Goal: Task Accomplishment & Management: Use online tool/utility

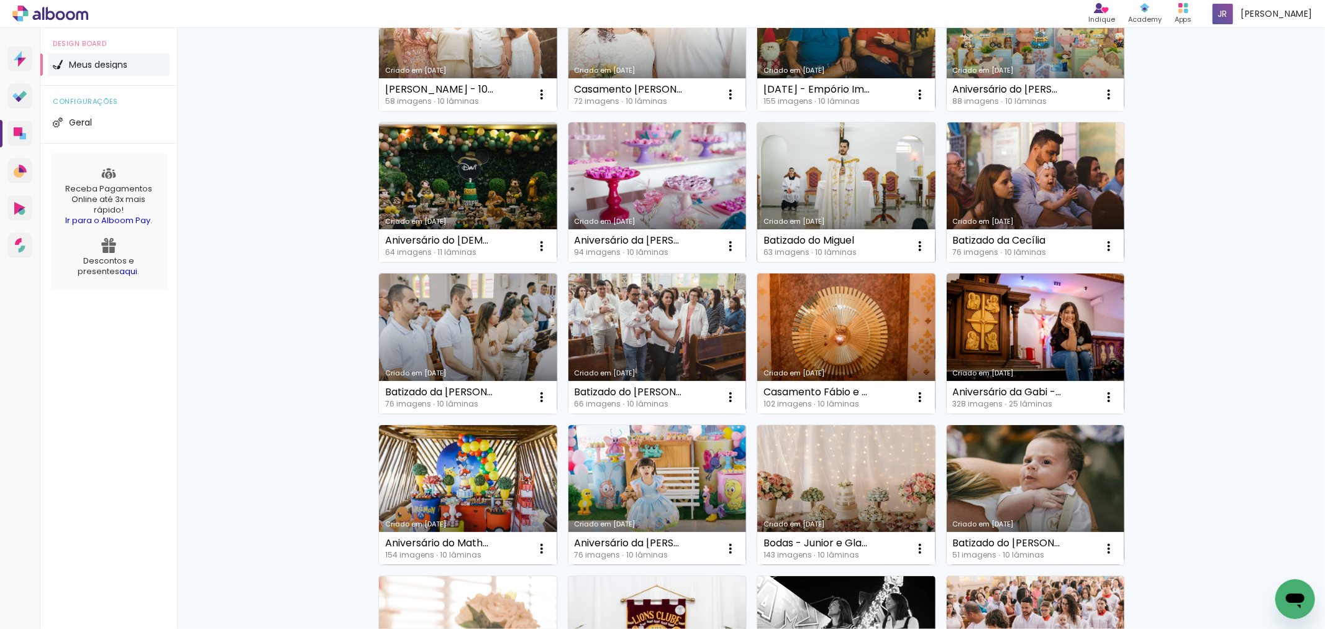
scroll to position [207, 0]
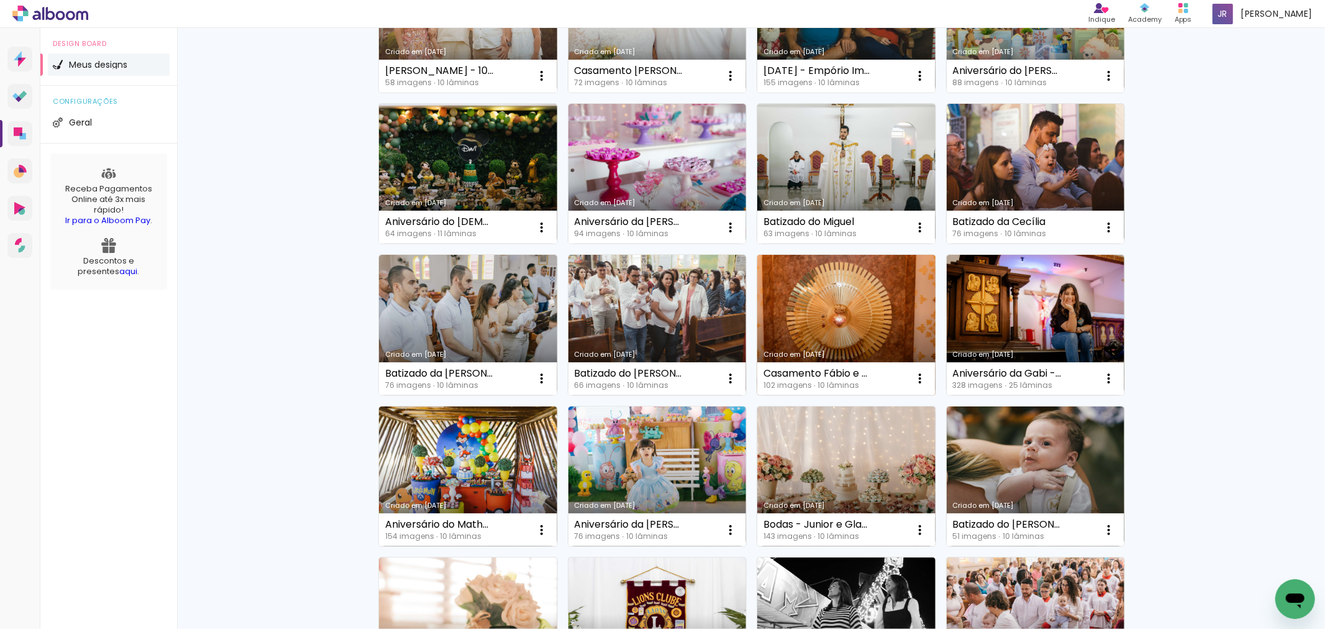
click at [883, 311] on link "Criado em [DATE]" at bounding box center [846, 325] width 178 height 140
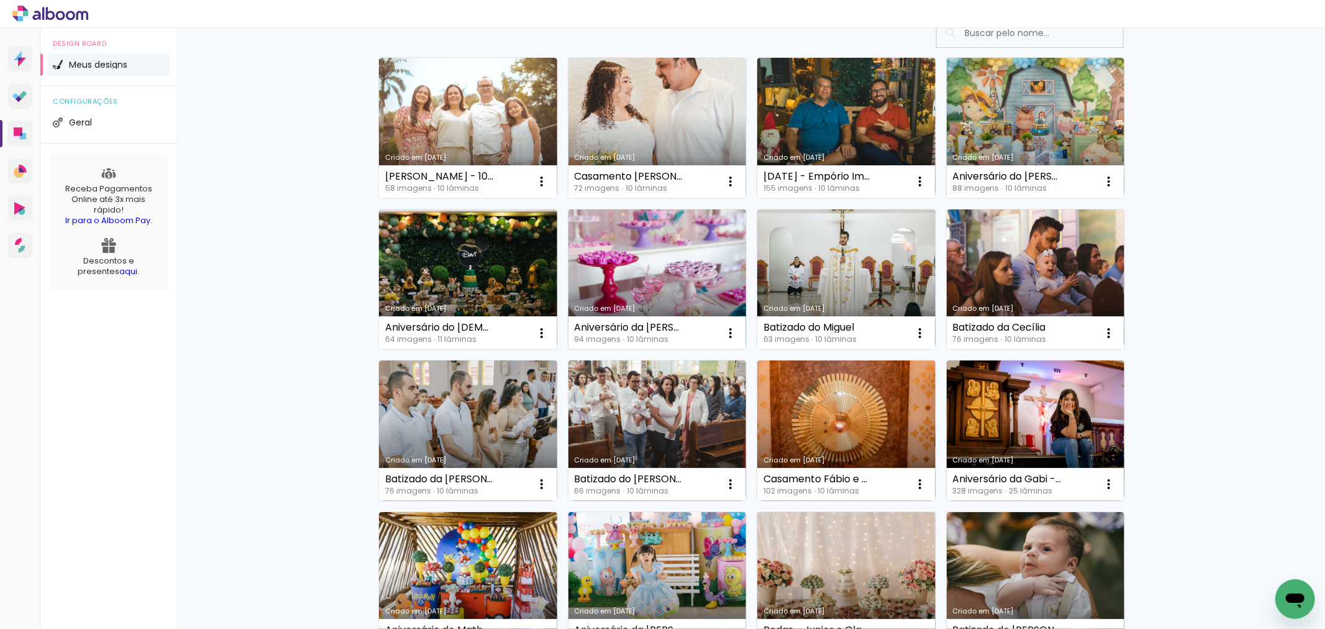
scroll to position [69, 0]
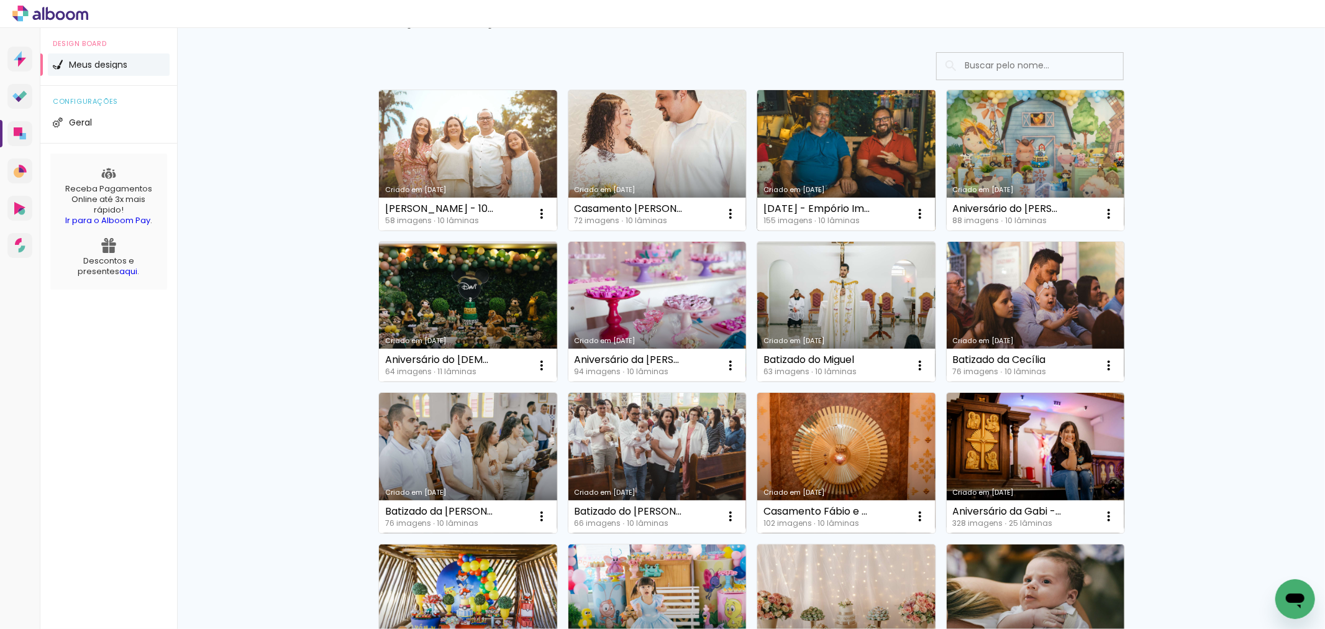
click at [814, 163] on link "Criado em [DATE]" at bounding box center [846, 160] width 178 height 140
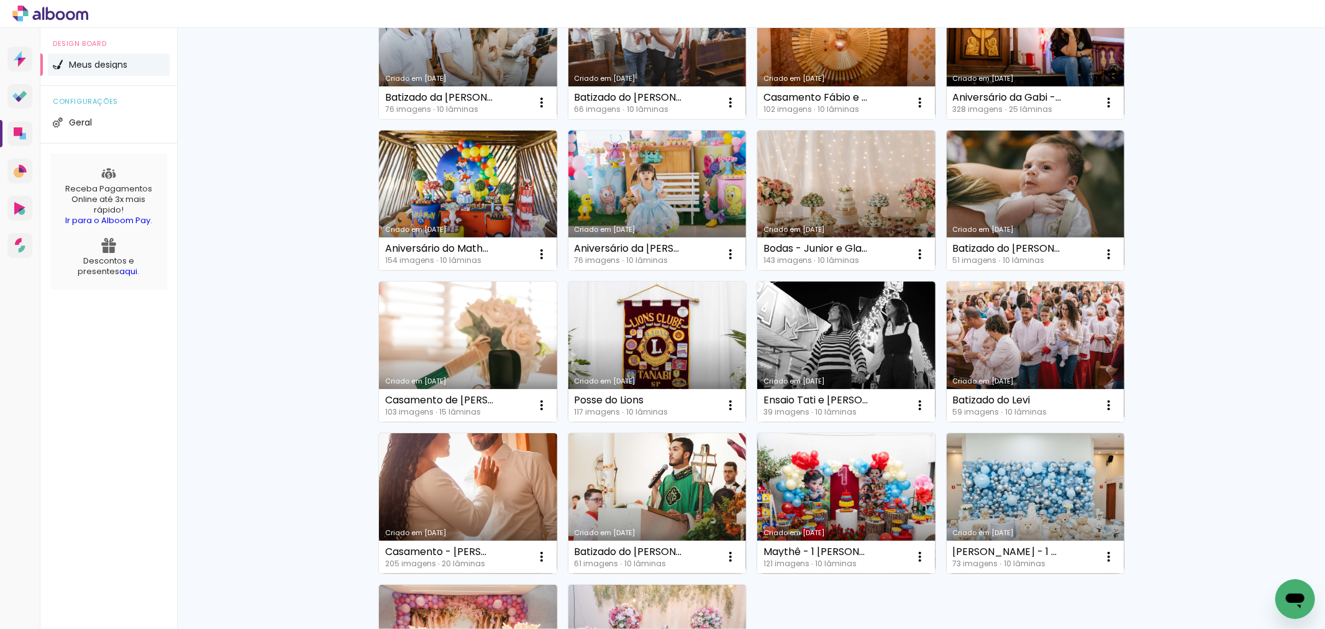
scroll to position [414, 0]
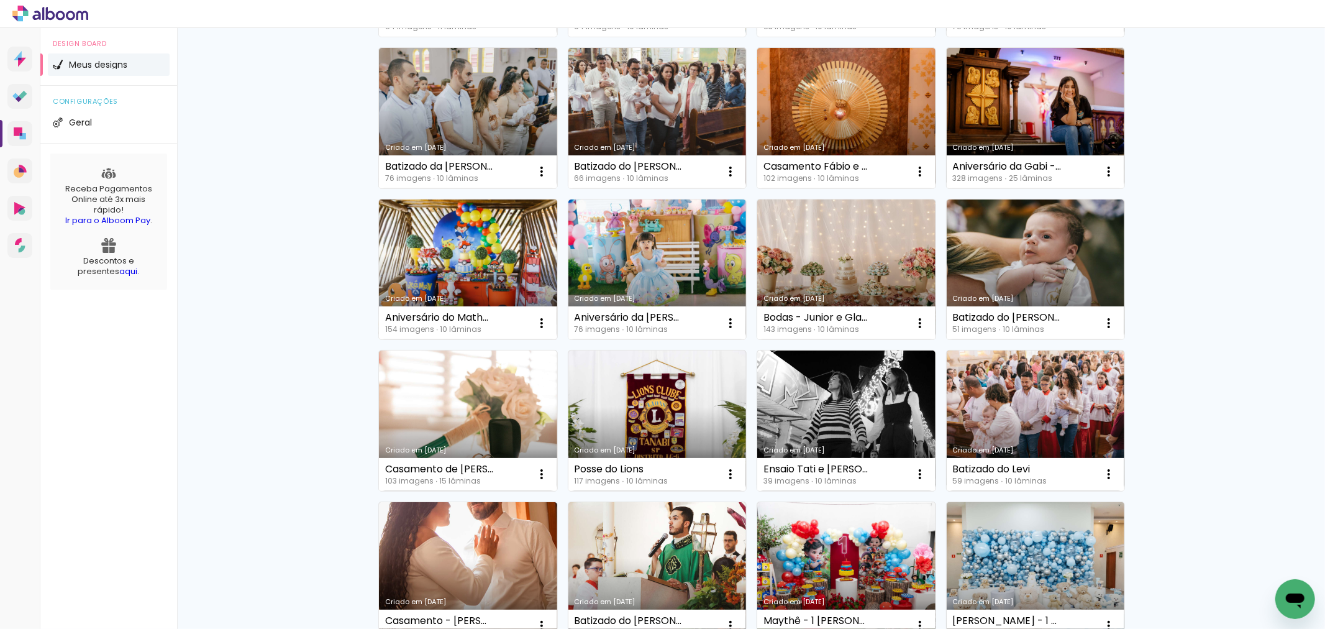
click at [485, 271] on link "Criado em [DATE]" at bounding box center [468, 269] width 178 height 140
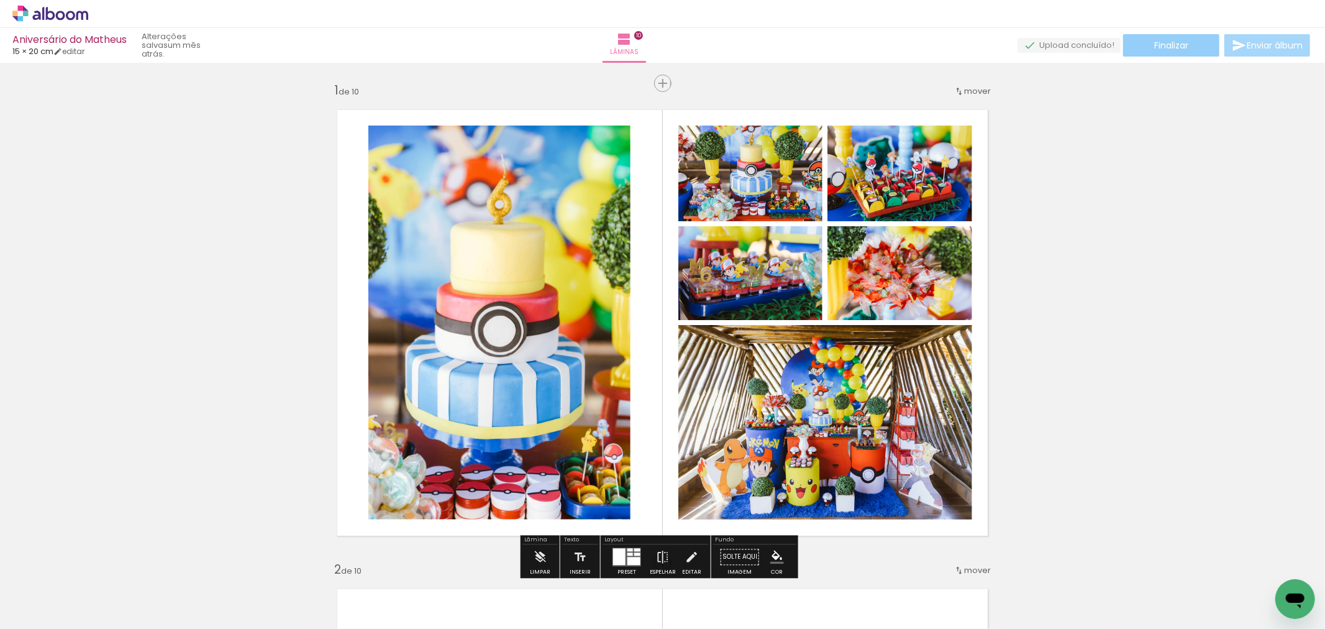
click at [1182, 41] on span "Finalizar" at bounding box center [1171, 45] width 34 height 9
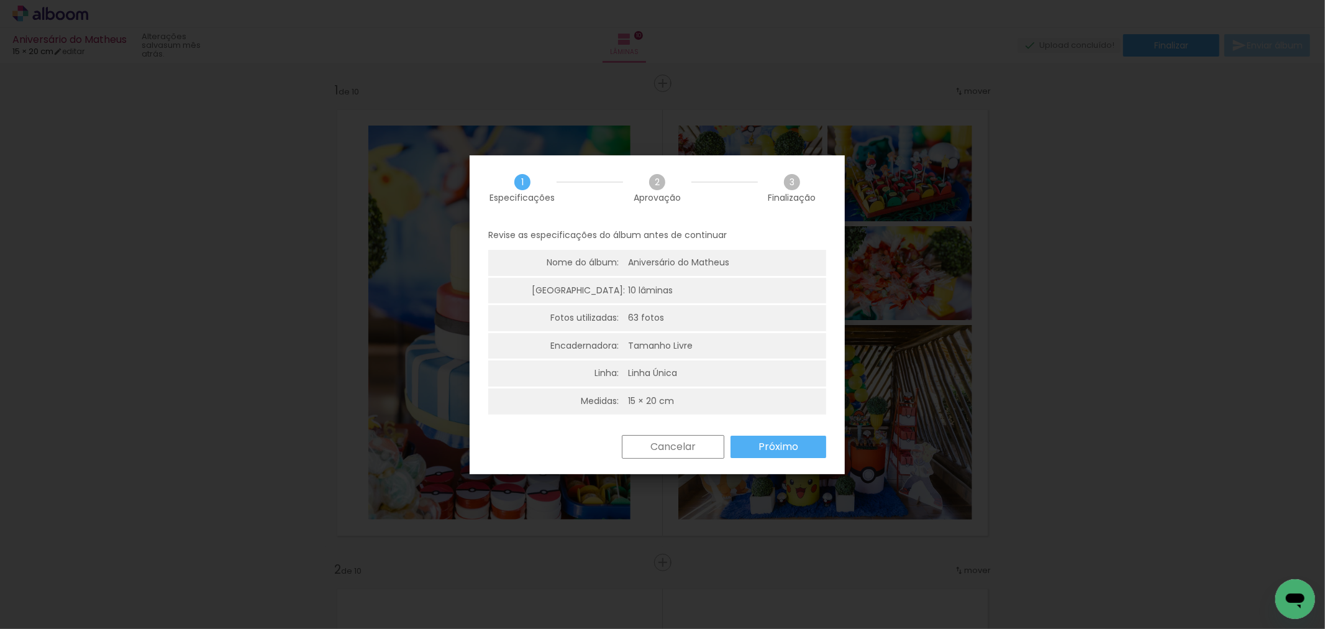
click at [1037, 352] on iron-overlay-backdrop at bounding box center [662, 314] width 1325 height 629
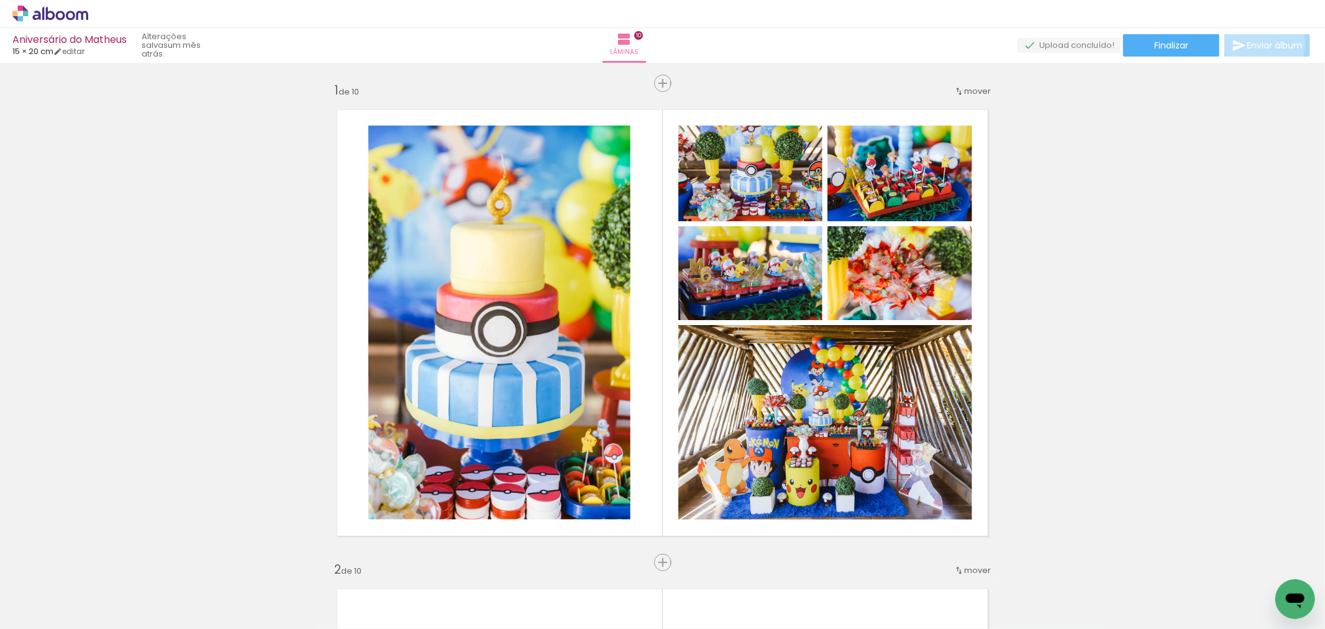
click at [1261, 44] on span "Enviar álbum" at bounding box center [1275, 45] width 56 height 9
click at [1258, 44] on span "Enviar álbum" at bounding box center [1275, 45] width 56 height 9
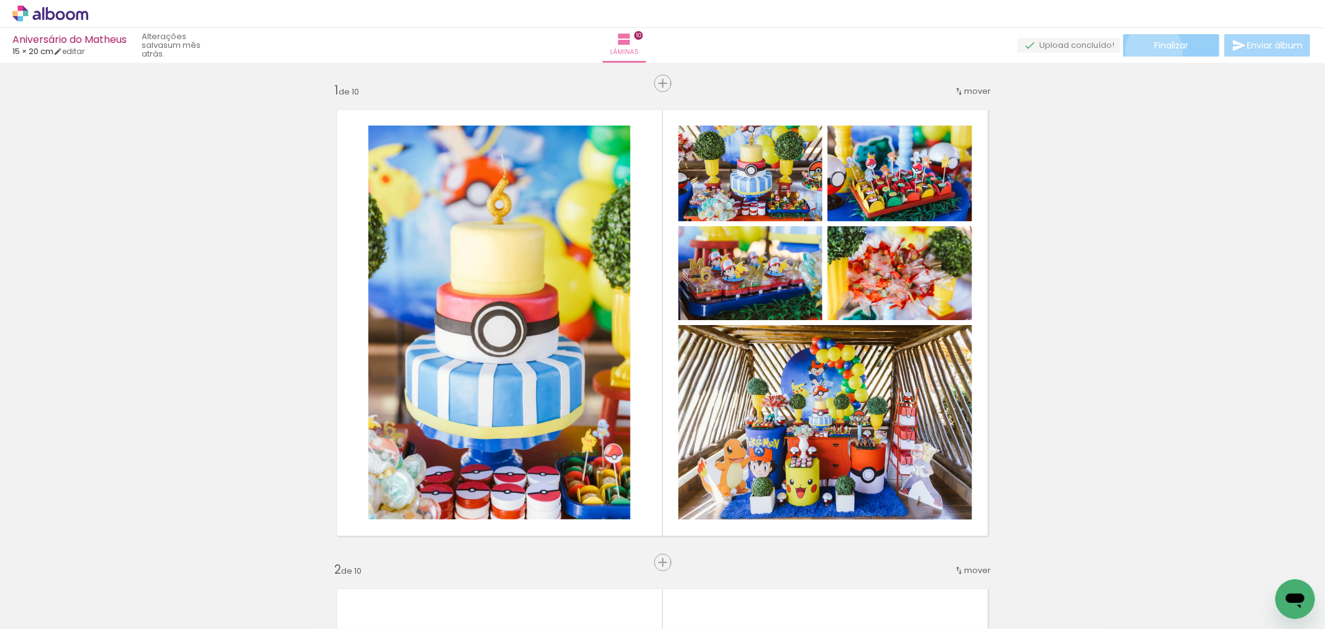
click at [1150, 50] on paper-button "Finalizar" at bounding box center [1171, 45] width 96 height 22
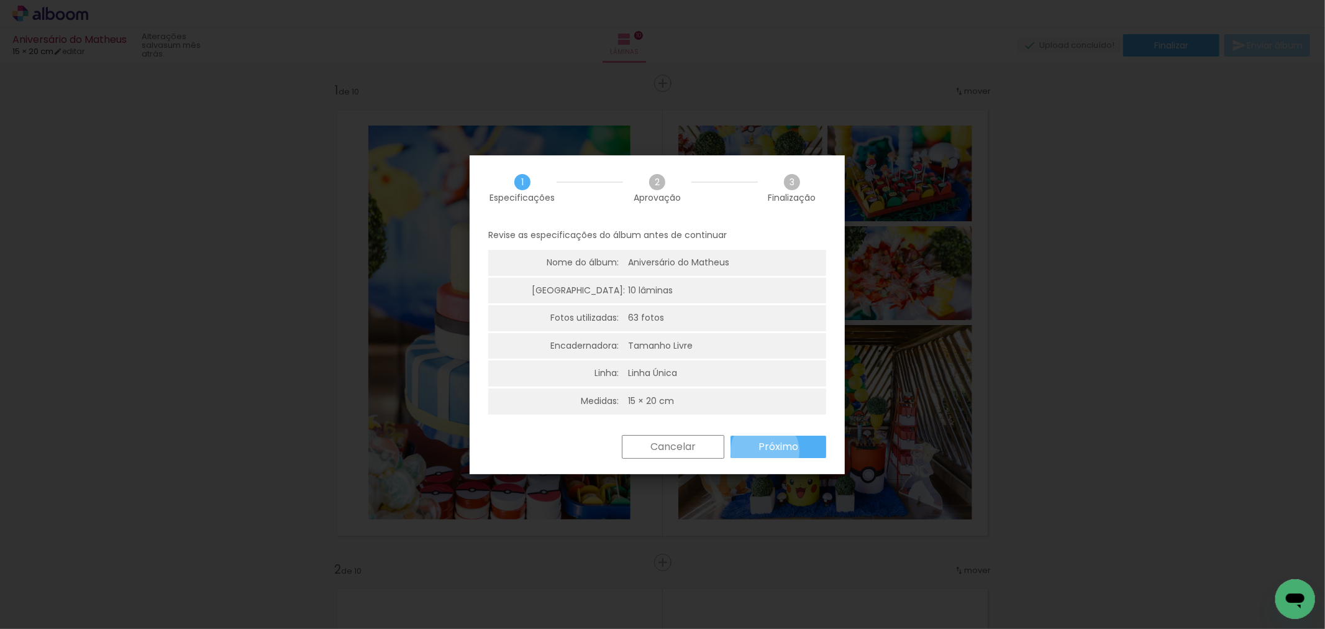
click at [0, 0] on slot "Próximo" at bounding box center [0, 0] width 0 height 0
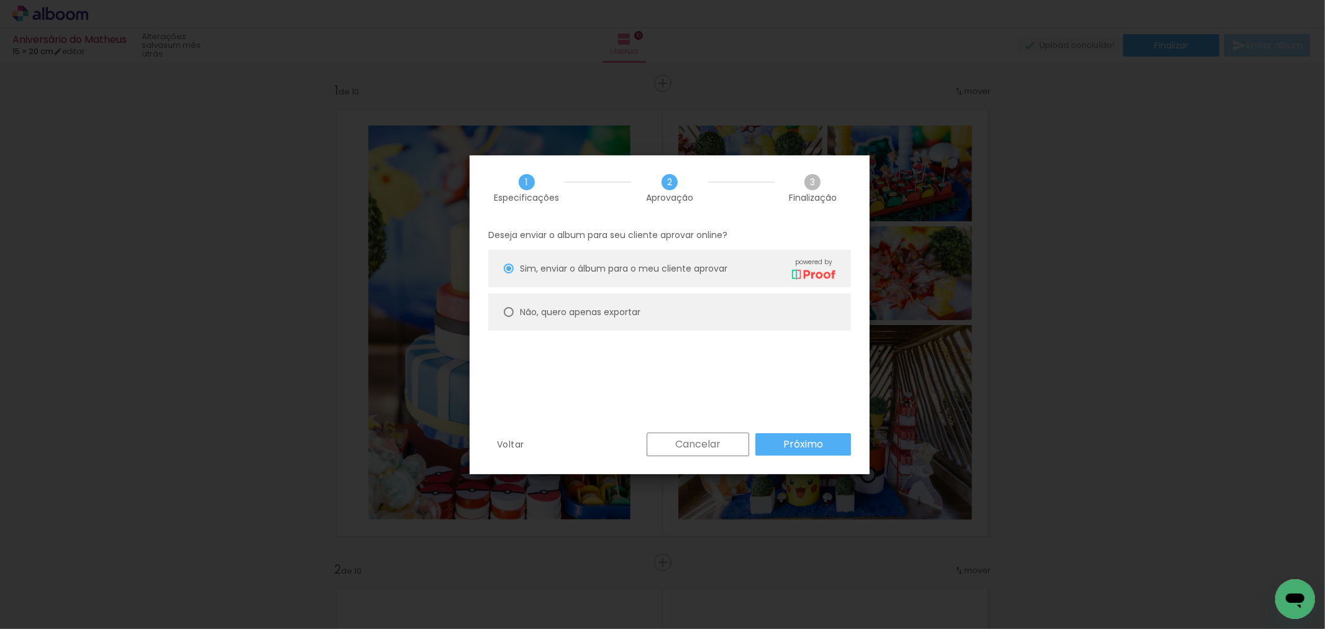
click at [0, 0] on div "Deseja enviar o album para seu cliente aprovar online? Sim, enviar o álbum para…" at bounding box center [0, 0] width 0 height 0
click at [0, 0] on slot "Próximo" at bounding box center [0, 0] width 0 height 0
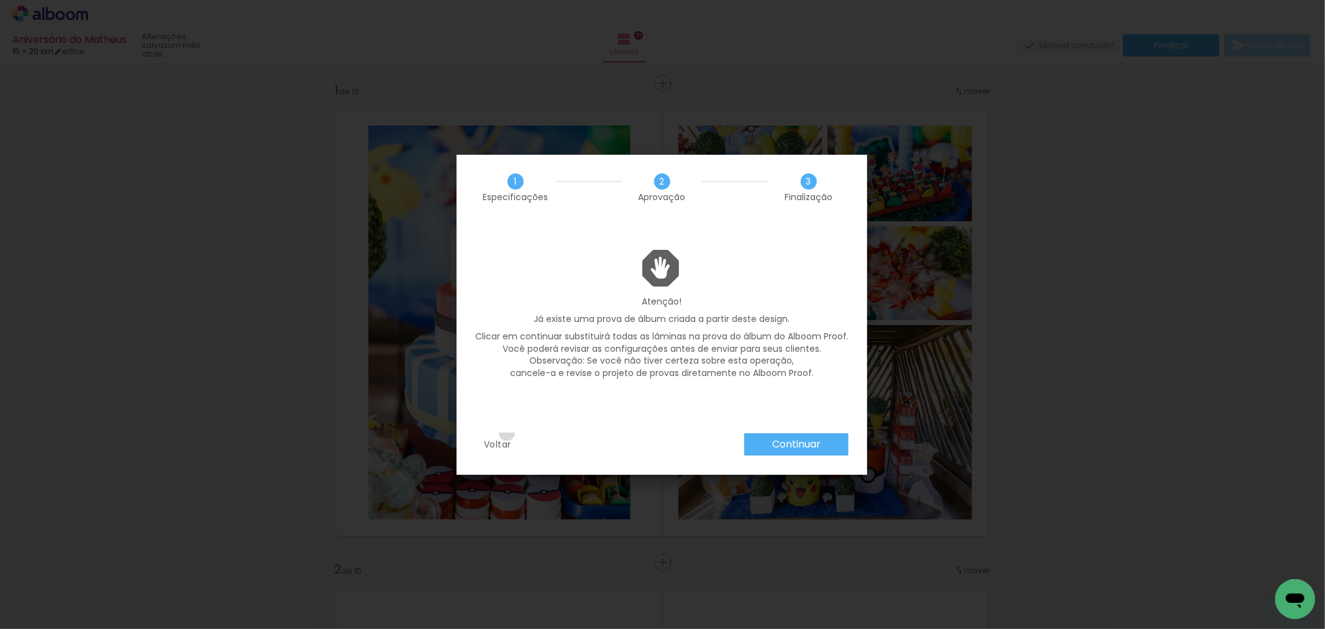
click at [0, 0] on paper-button "Voltar" at bounding box center [0, 0] width 0 height 0
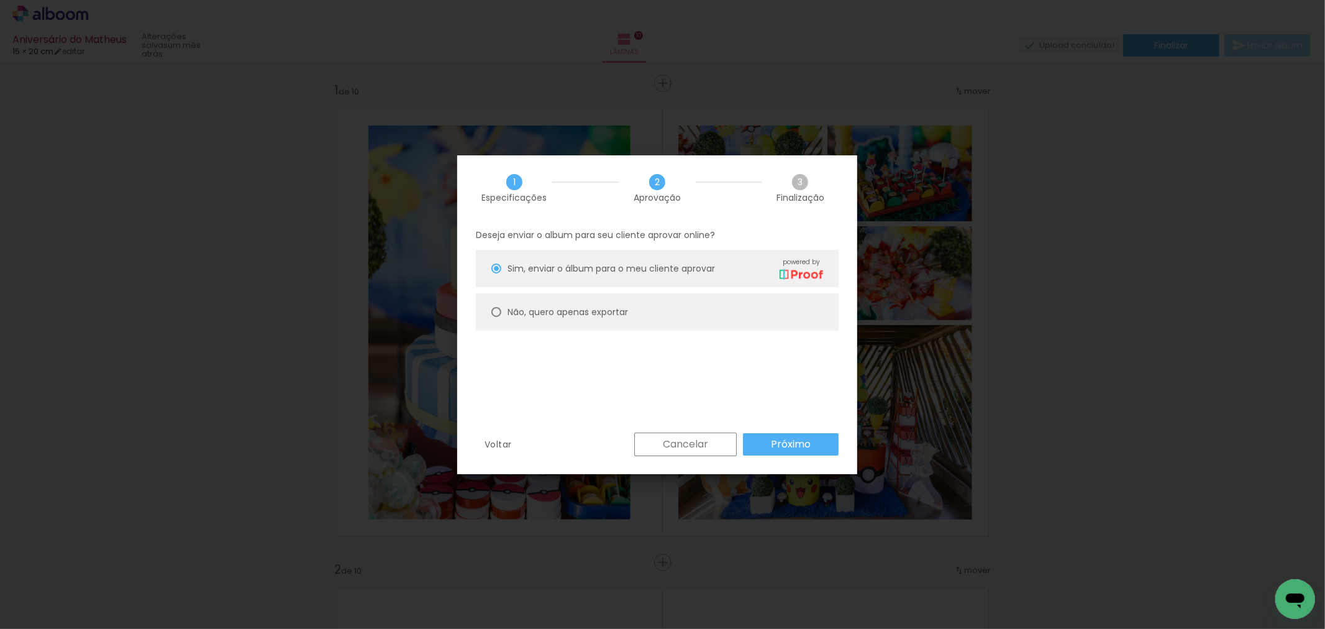
drag, startPoint x: 675, startPoint y: 446, endPoint x: 917, endPoint y: 411, distance: 244.7
click at [0, 0] on slot "Cancelar" at bounding box center [0, 0] width 0 height 0
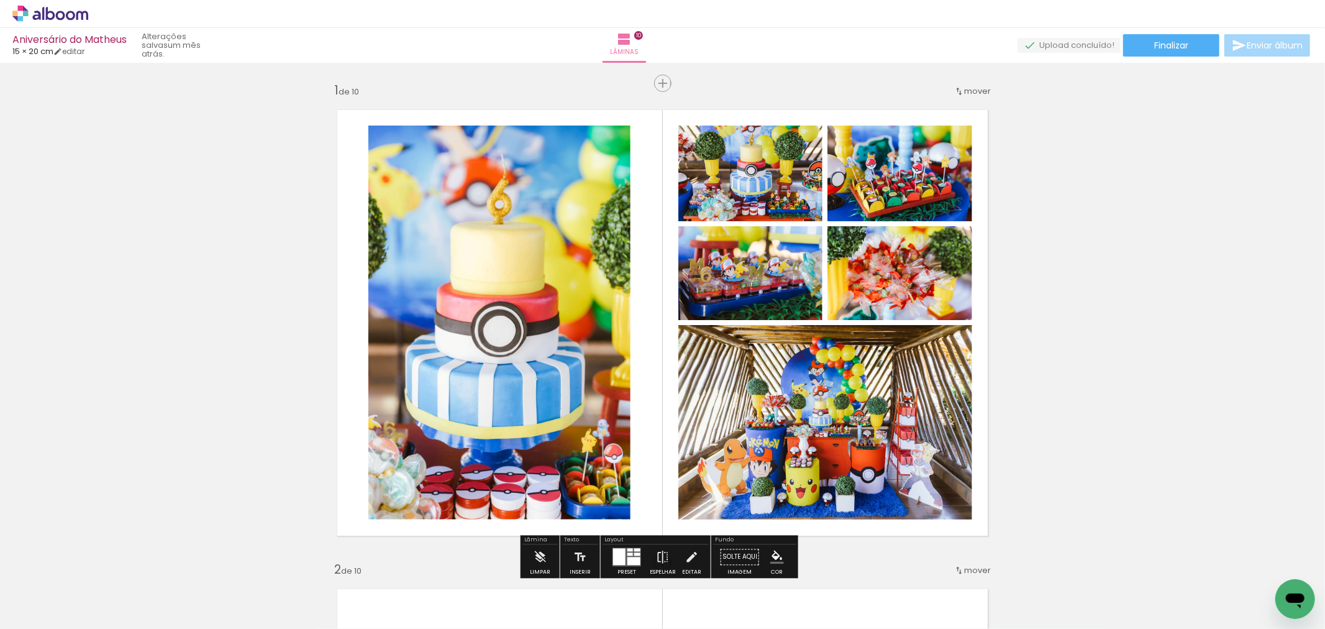
click at [62, 17] on icon at bounding box center [50, 14] width 76 height 16
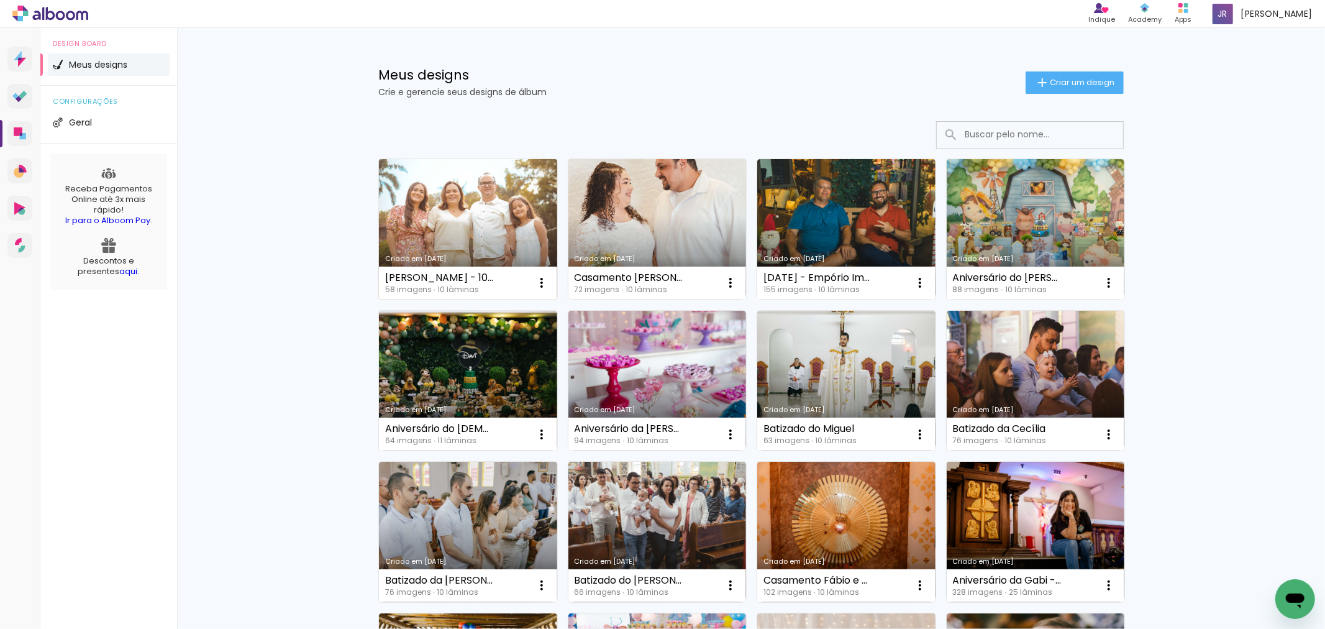
click at [475, 216] on link "Criado em [DATE]" at bounding box center [468, 229] width 178 height 140
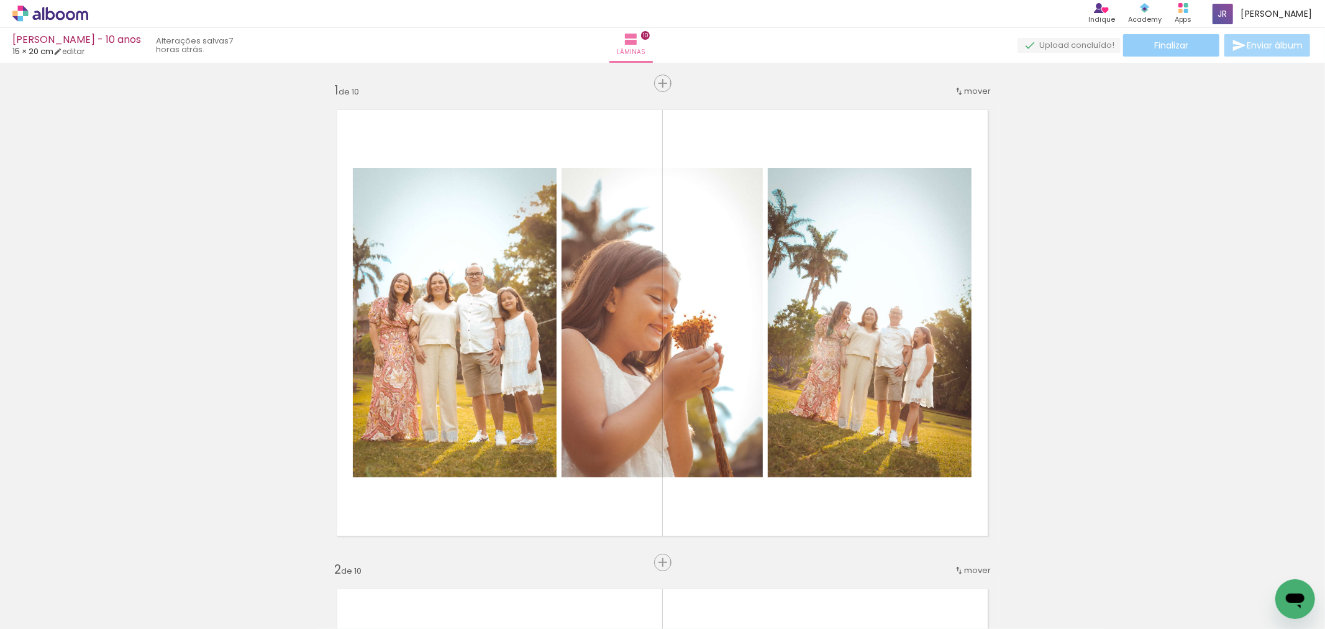
click at [1157, 47] on span "Finalizar" at bounding box center [1171, 45] width 34 height 9
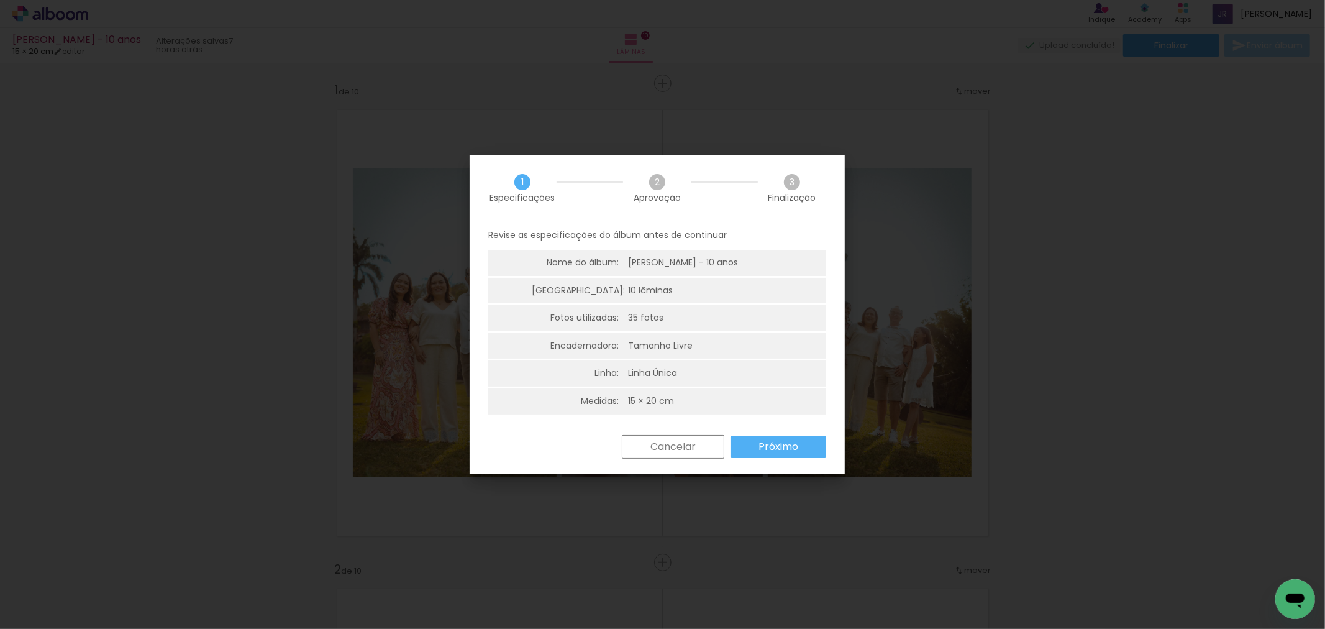
click at [776, 437] on paper-button "Próximo" at bounding box center [778, 446] width 96 height 22
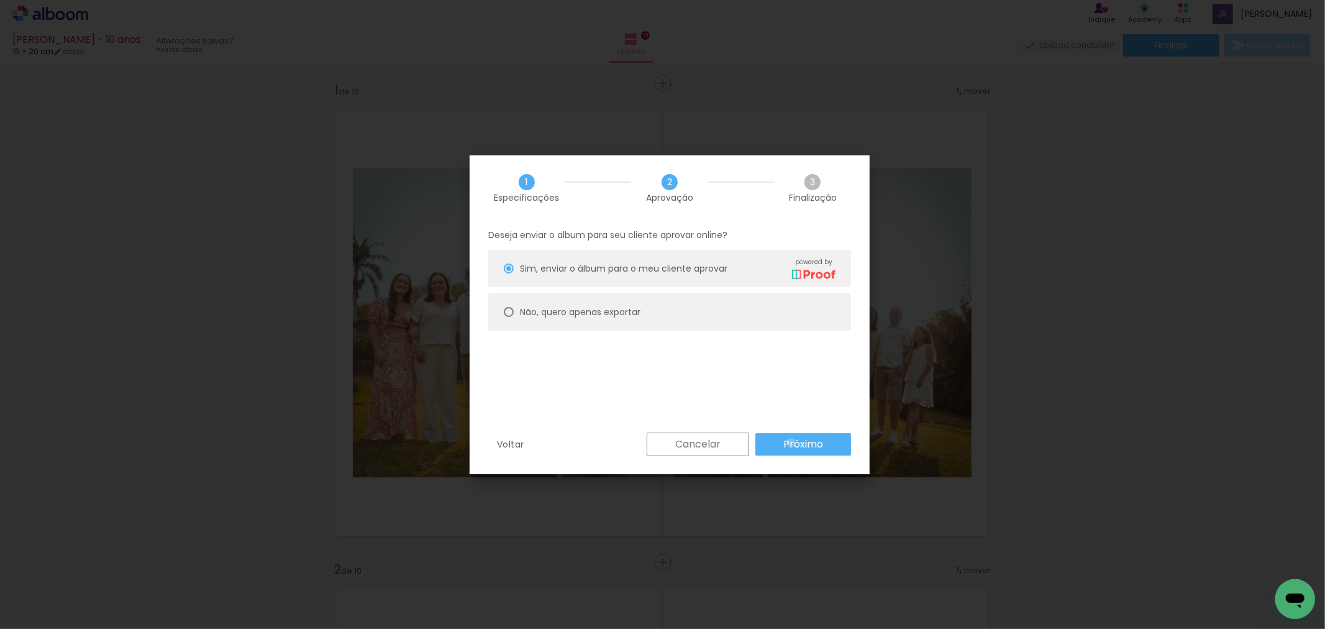
click at [0, 0] on slot "Próximo" at bounding box center [0, 0] width 0 height 0
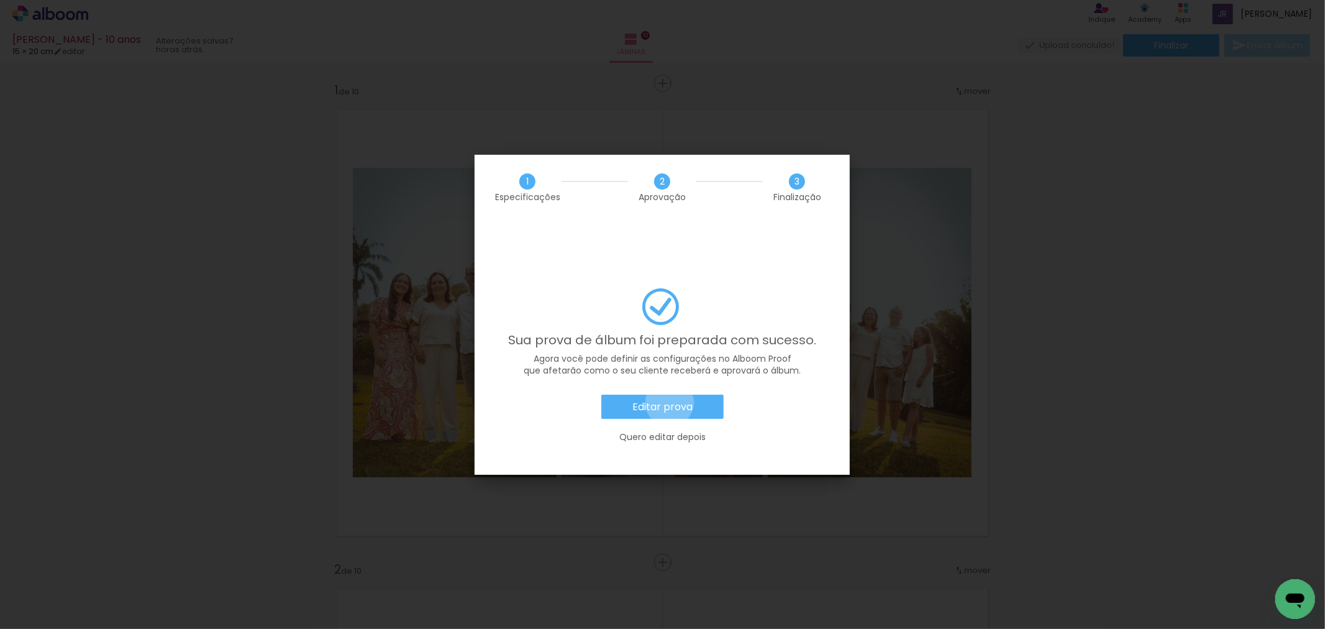
click at [0, 0] on slot "Editar prova" at bounding box center [0, 0] width 0 height 0
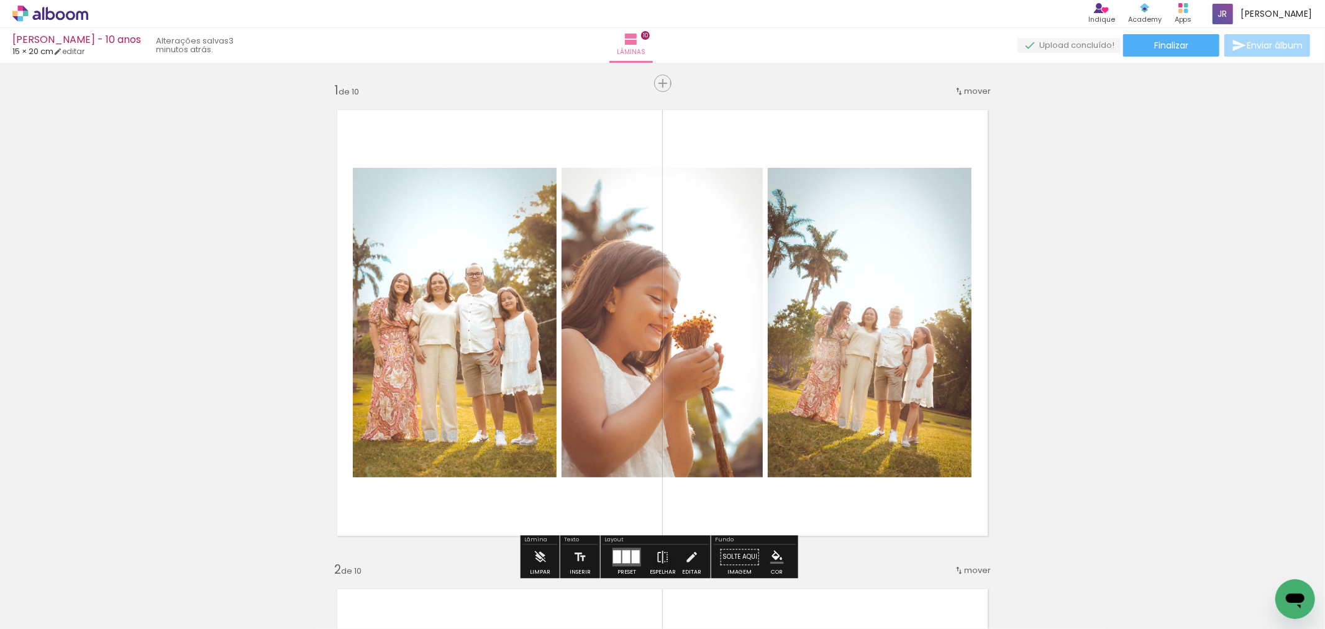
click at [69, 14] on icon at bounding box center [50, 14] width 76 height 16
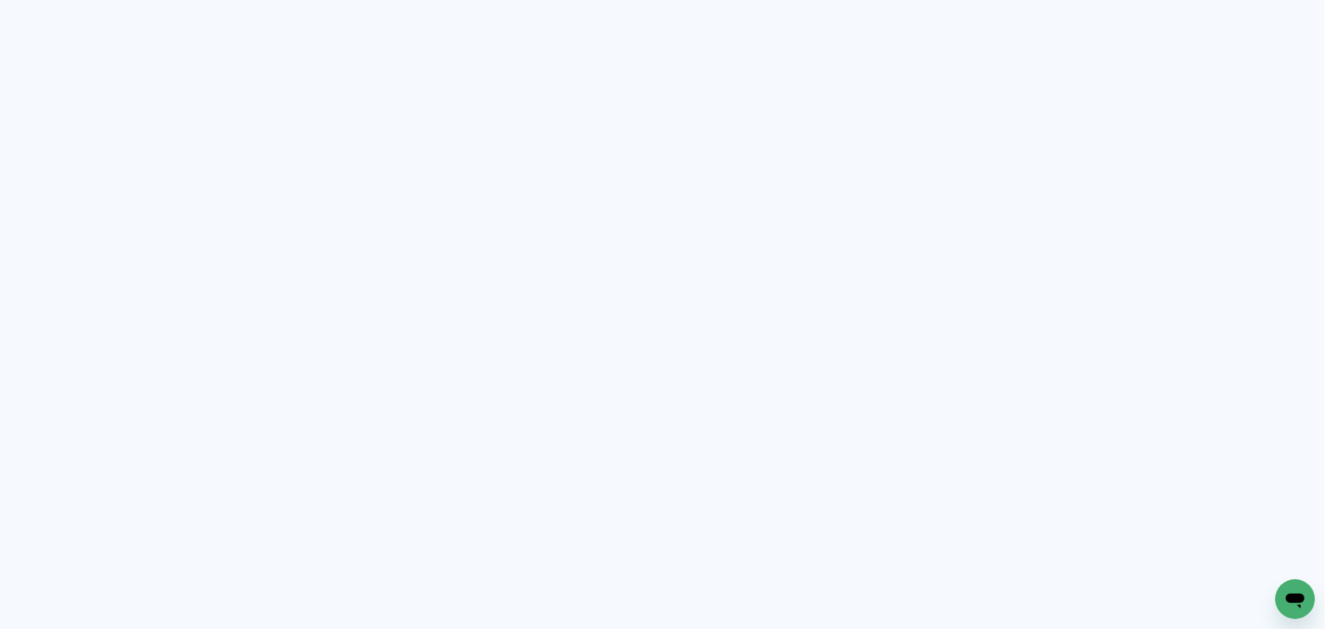
click at [69, 14] on quentale-app at bounding box center [662, 314] width 1325 height 629
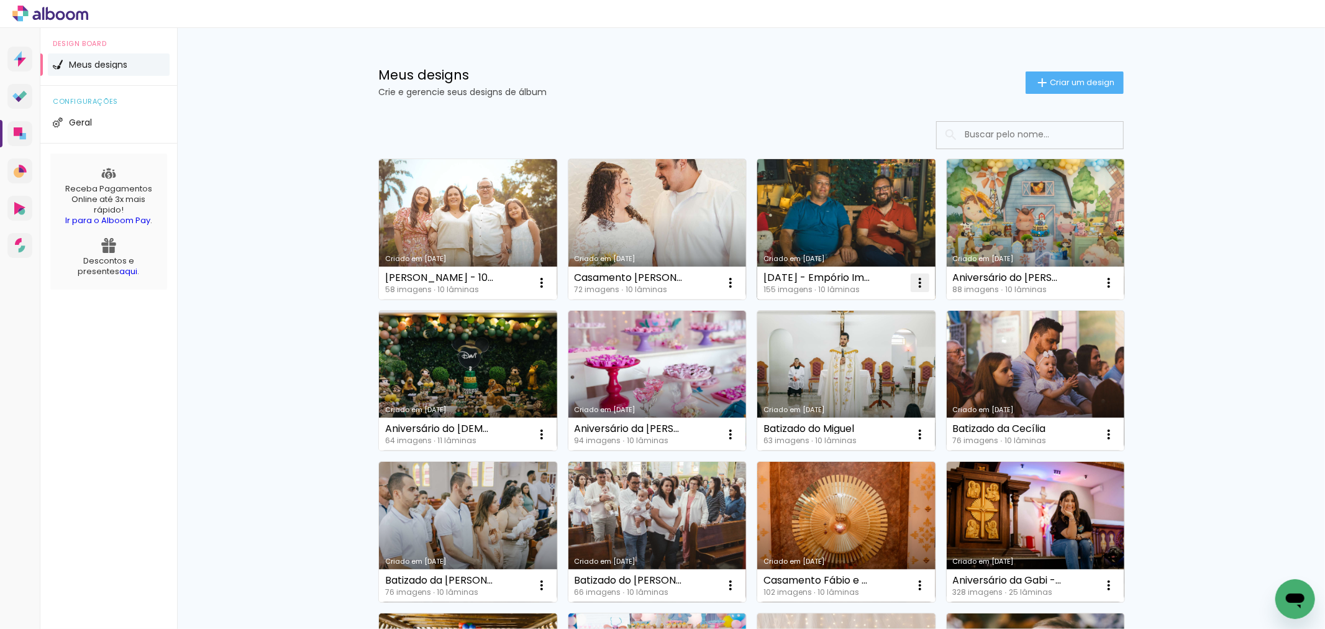
click at [912, 286] on iron-icon at bounding box center [919, 282] width 15 height 15
click at [876, 332] on span "Fazer uma cópia" at bounding box center [868, 336] width 73 height 9
type input "Cópia de Natal - Empório Import's"
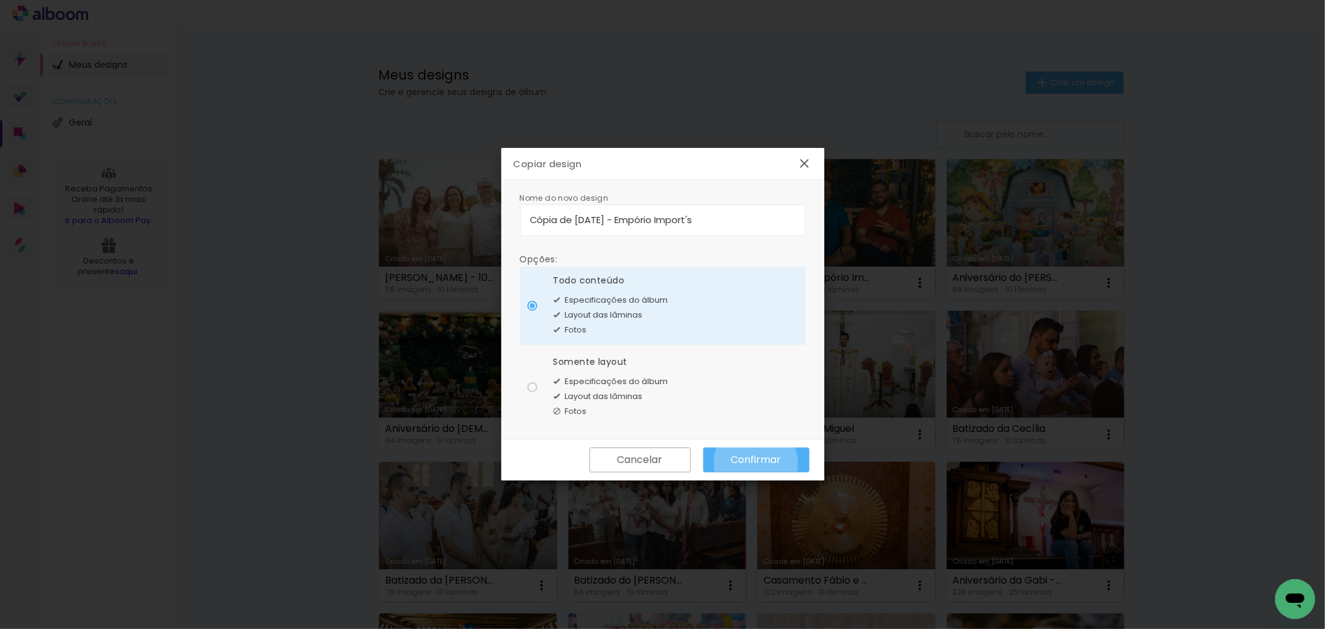
click at [0, 0] on slot "Confirmar" at bounding box center [0, 0] width 0 height 0
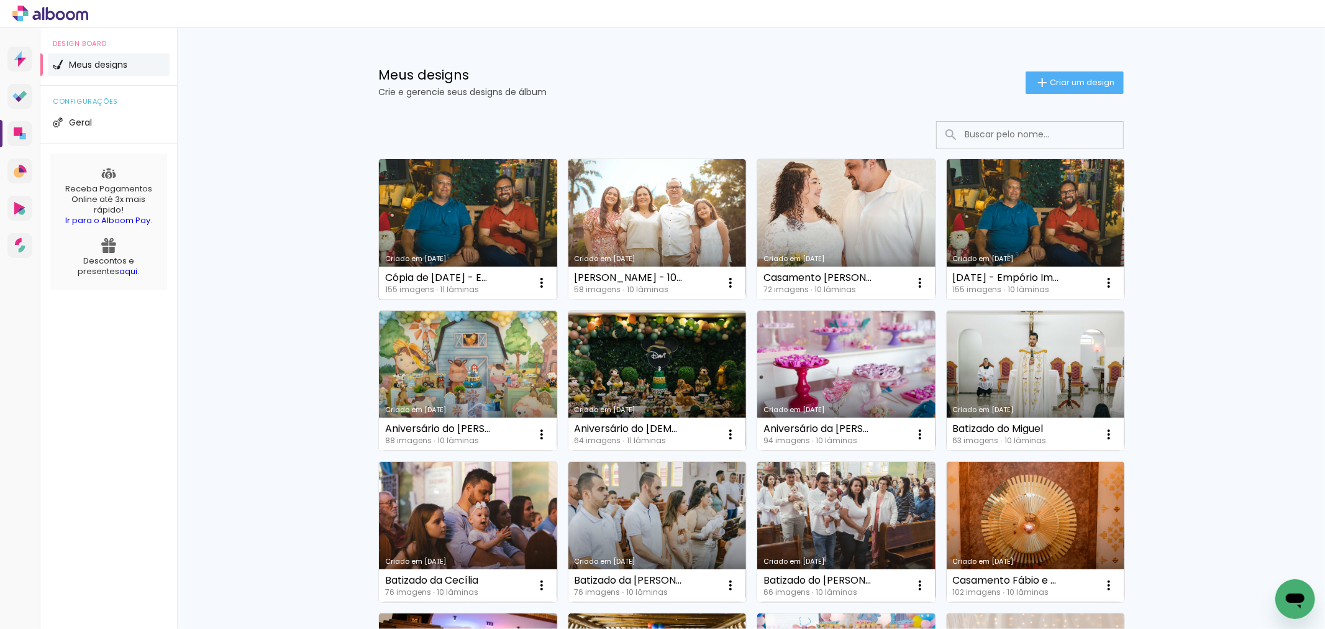
click at [426, 228] on link "Criado em [DATE]" at bounding box center [468, 229] width 178 height 140
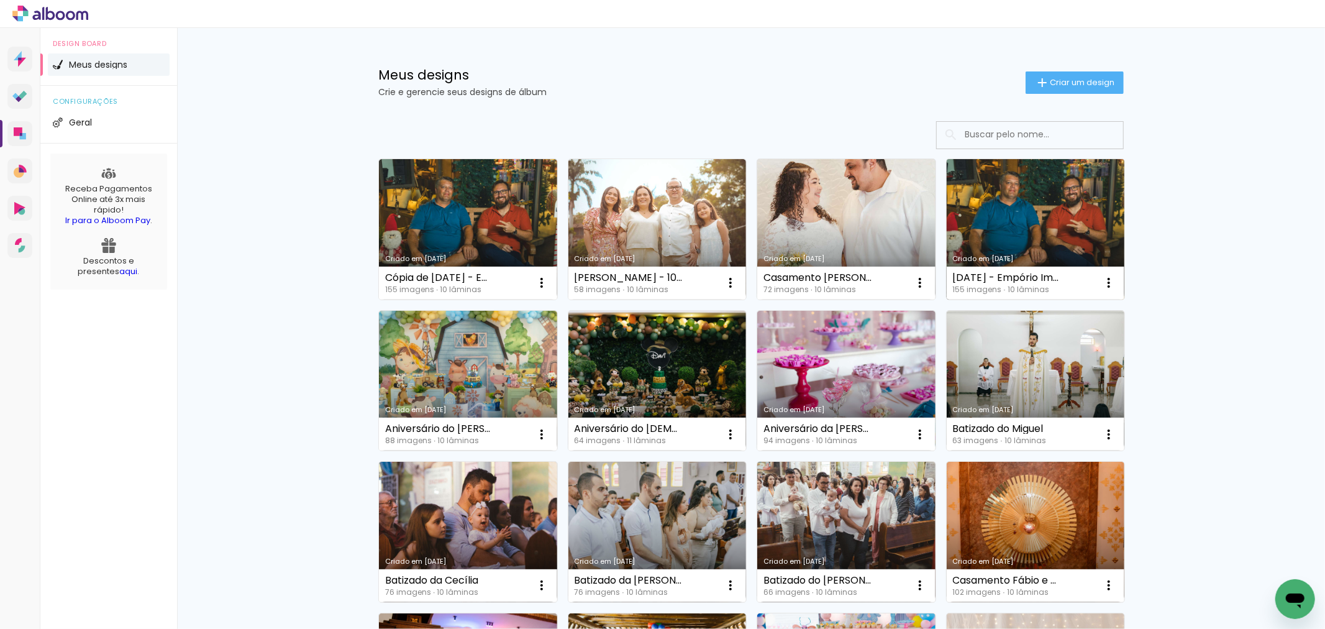
click at [1013, 212] on link "Criado em [DATE]" at bounding box center [1036, 229] width 178 height 140
